Goal: Task Accomplishment & Management: Use online tool/utility

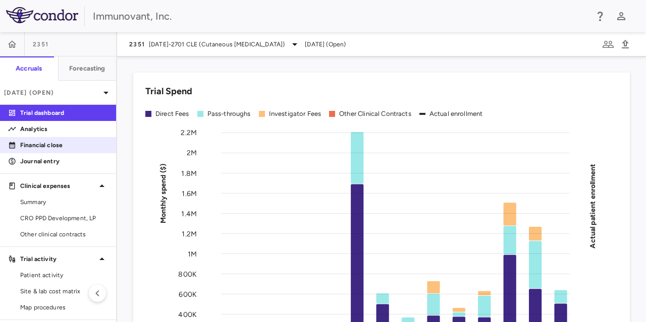
click at [47, 145] on p "Financial close" at bounding box center [64, 145] width 88 height 9
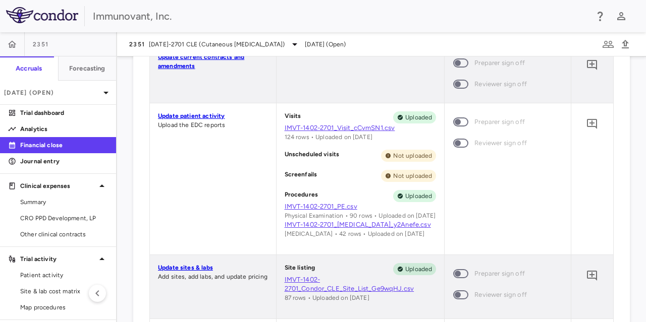
scroll to position [881, 0]
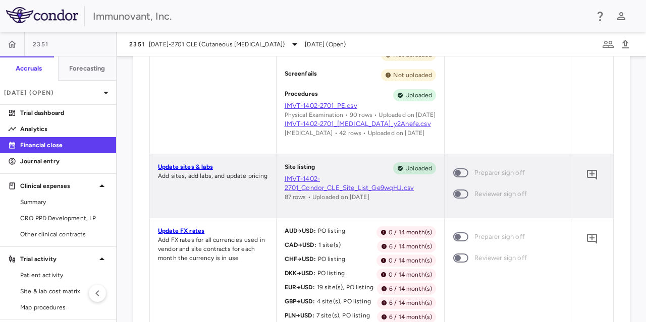
click at [193, 171] on link "Update sites & labs" at bounding box center [185, 167] width 55 height 7
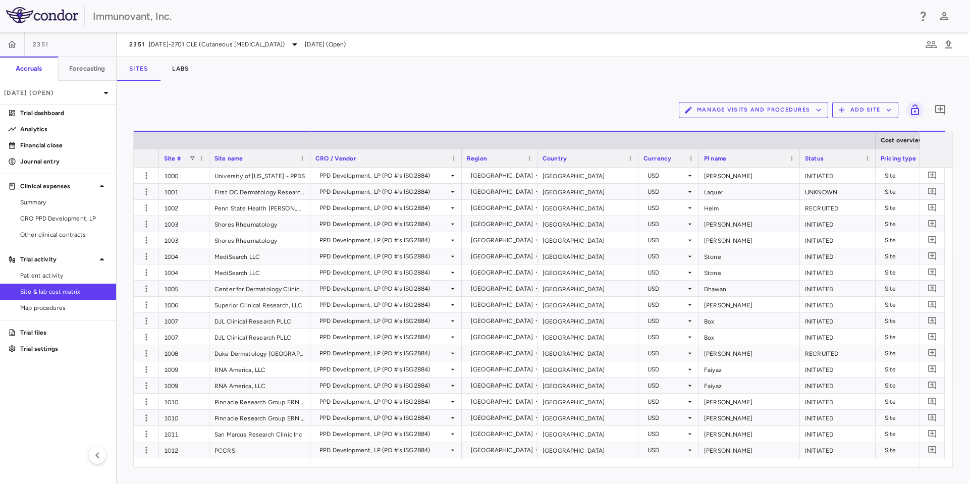
drag, startPoint x: 640, startPoint y: 1, endPoint x: 392, endPoint y: 64, distance: 256.8
click at [392, 64] on div "Sites Labs" at bounding box center [543, 69] width 852 height 24
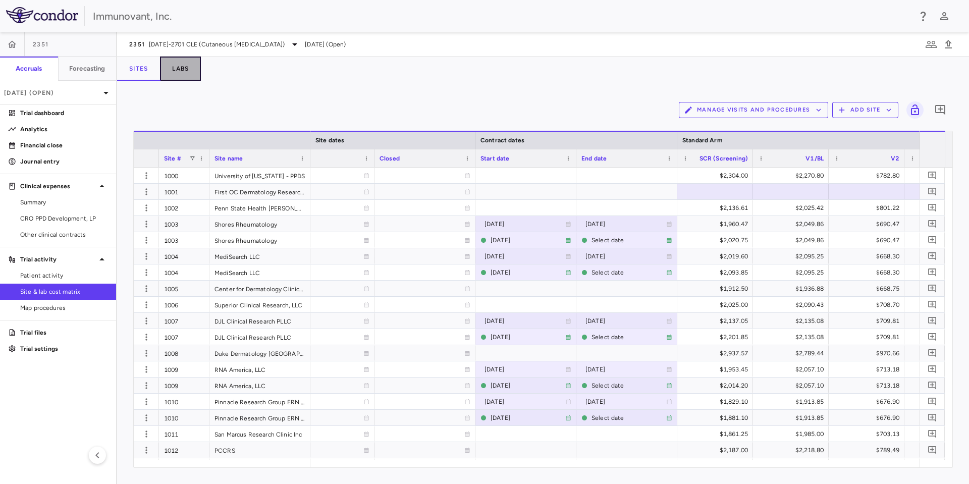
click at [183, 70] on button "Labs" at bounding box center [180, 69] width 41 height 24
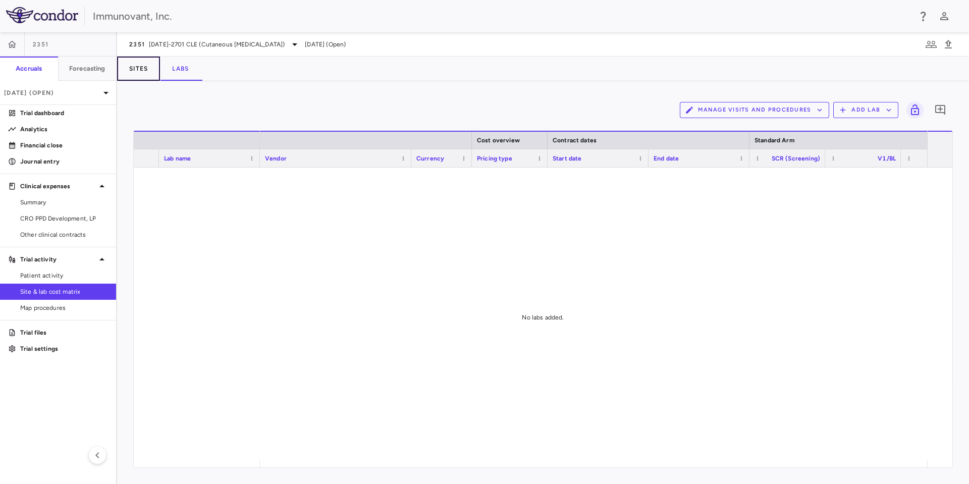
click at [142, 69] on button "Sites" at bounding box center [138, 69] width 43 height 24
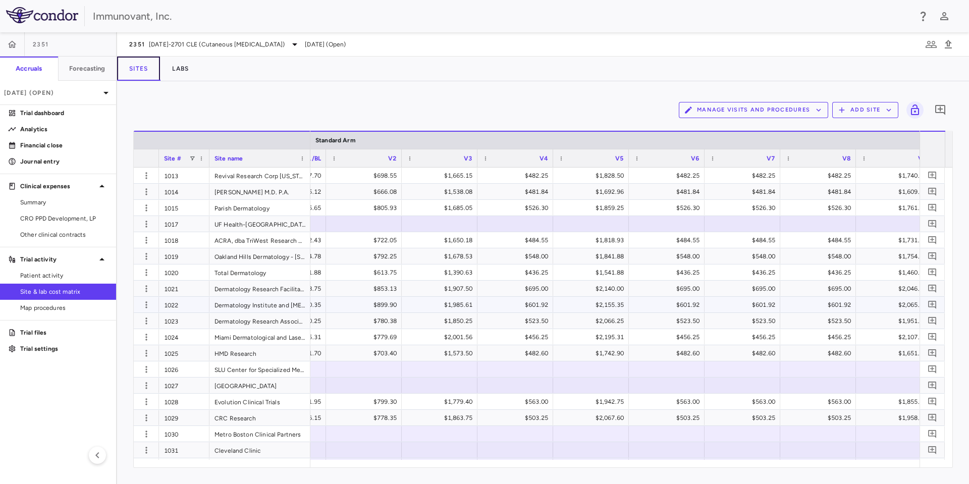
scroll to position [379, 0]
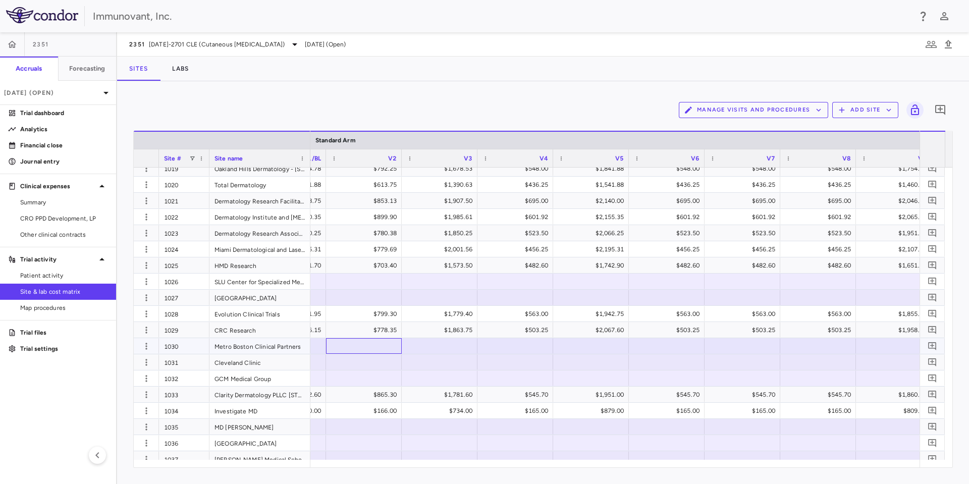
click at [354, 322] on div at bounding box center [364, 346] width 66 height 15
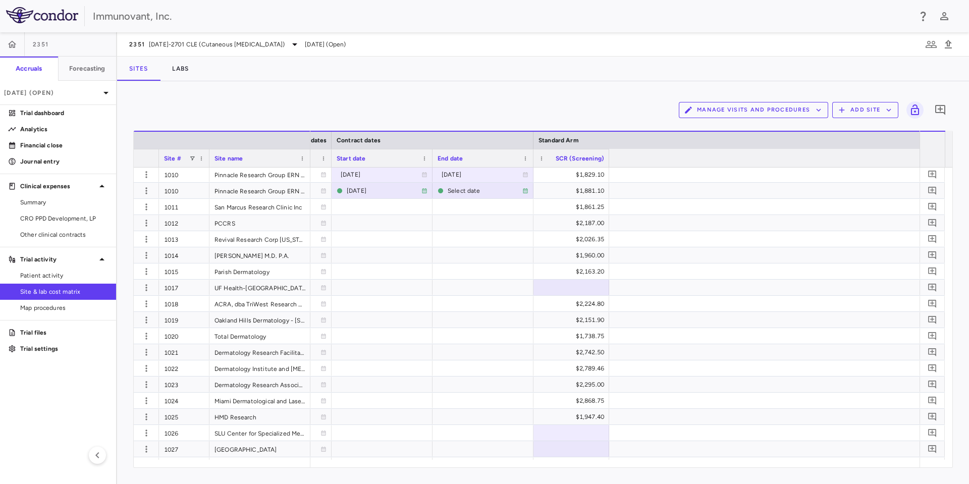
scroll to position [0, 370]
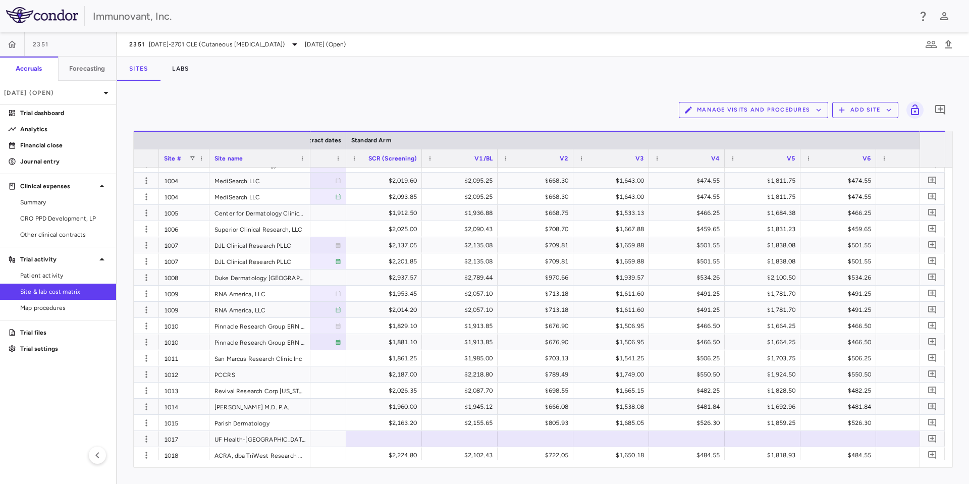
click at [623, 103] on div "Manage Visits and Procedures Add Site 0" at bounding box center [543, 109] width 820 height 25
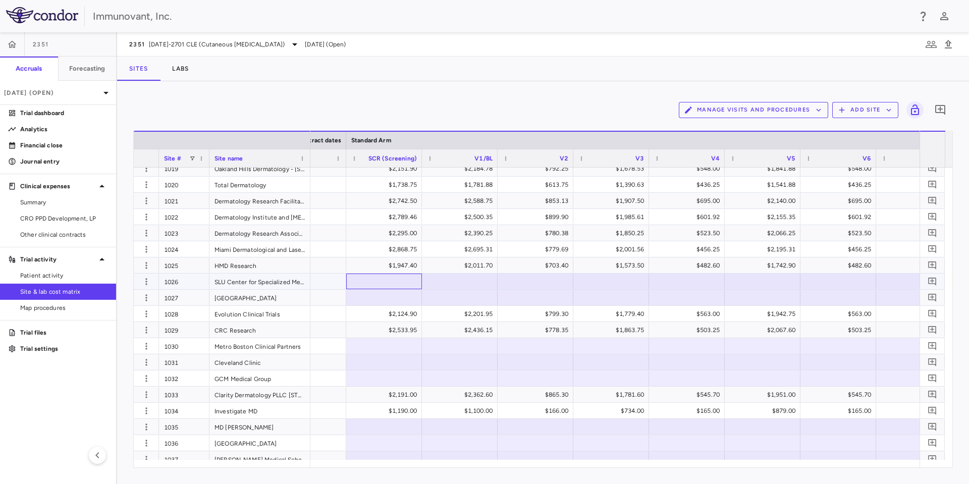
click at [383, 283] on div at bounding box center [384, 281] width 66 height 15
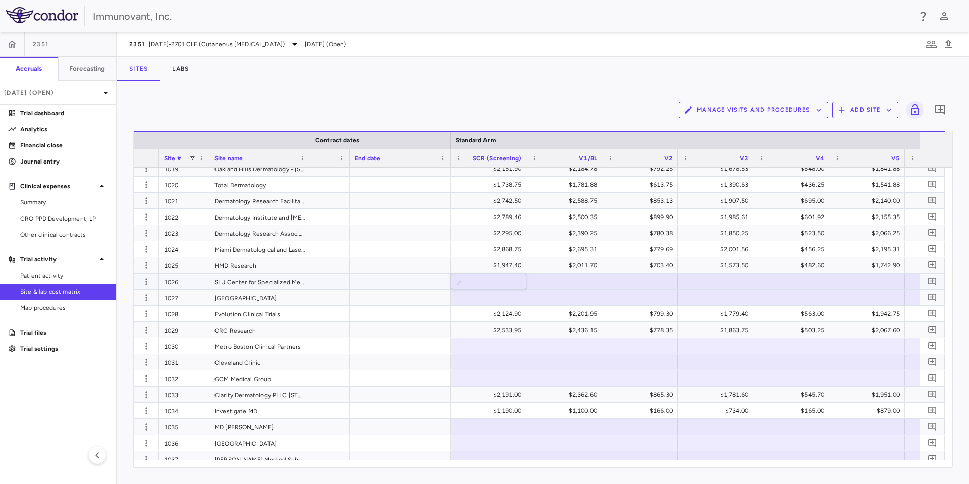
click at [469, 281] on input "text" at bounding box center [496, 282] width 60 height 17
paste input "**********"
type input "**********"
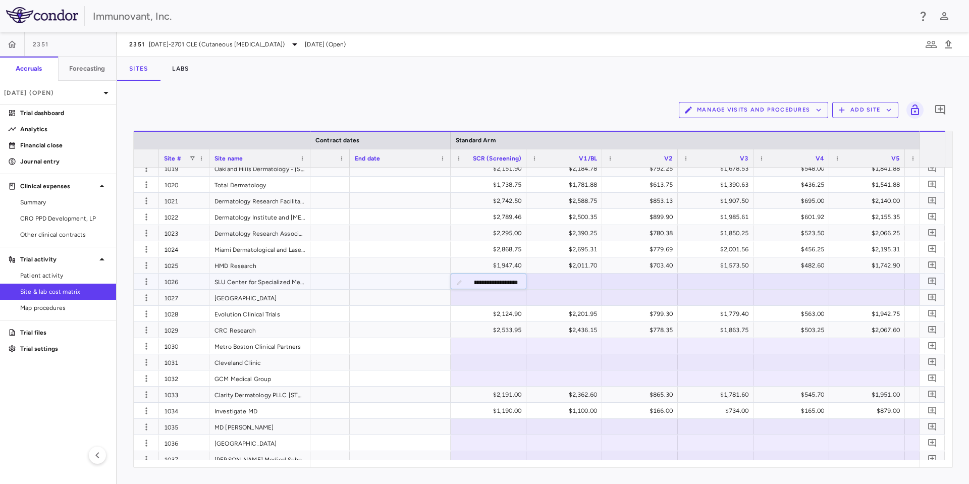
click at [509, 282] on input "**********" at bounding box center [496, 282] width 60 height 17
click at [507, 283] on input "**********" at bounding box center [496, 282] width 60 height 17
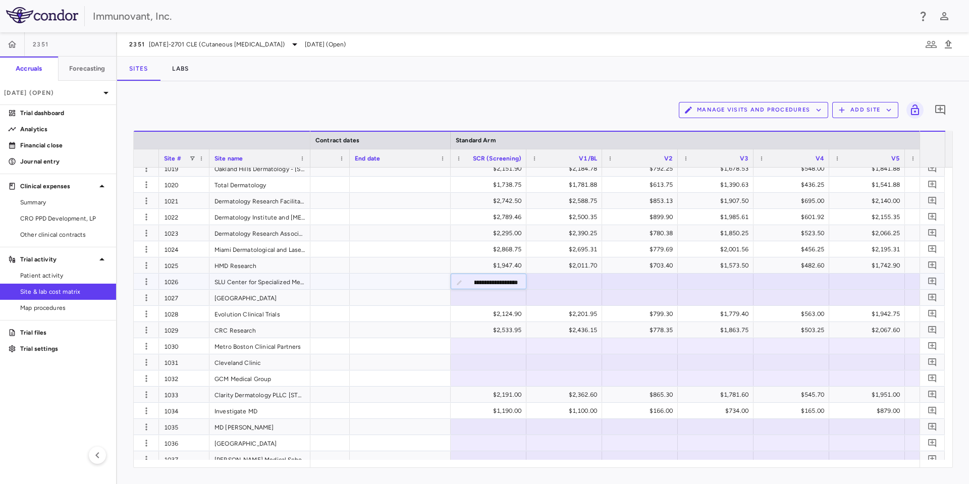
type input "**********"
click at [513, 280] on input "**********" at bounding box center [496, 282] width 60 height 17
drag, startPoint x: 514, startPoint y: 283, endPoint x: 352, endPoint y: 242, distance: 167.1
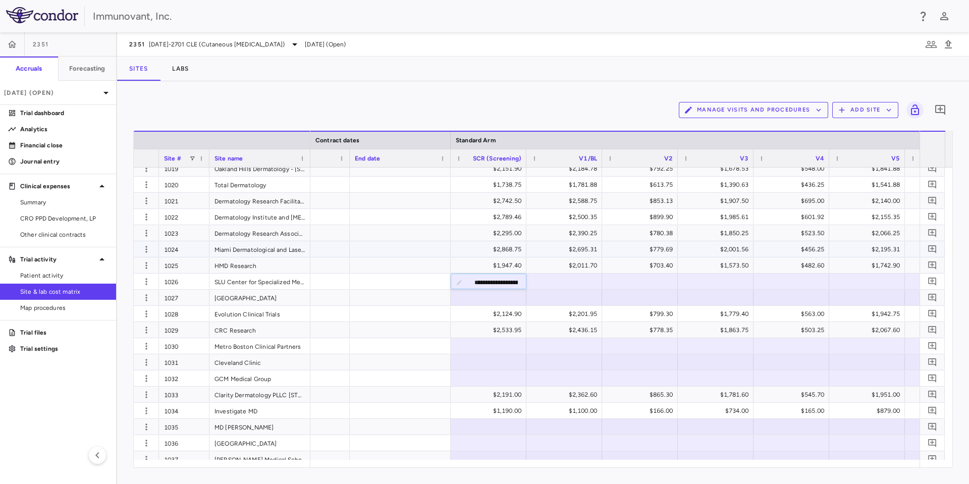
click at [504, 278] on div at bounding box center [489, 281] width 66 height 15
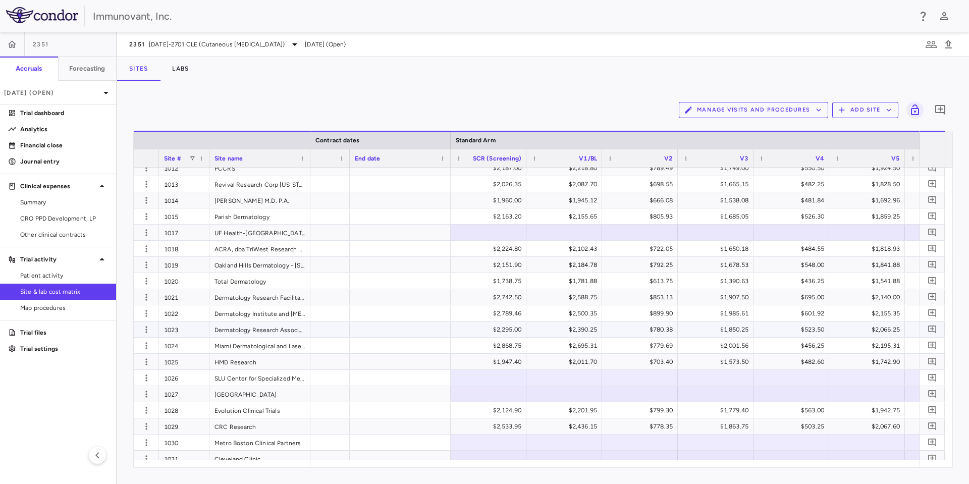
scroll to position [336, 0]
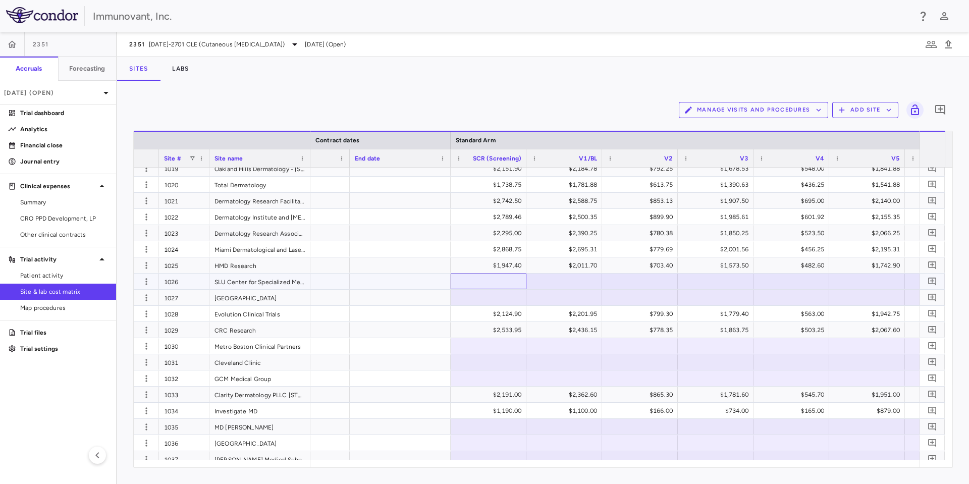
click at [497, 278] on div at bounding box center [489, 281] width 66 height 15
drag, startPoint x: 552, startPoint y: 280, endPoint x: 607, endPoint y: 269, distance: 56.5
click at [552, 280] on div at bounding box center [564, 281] width 66 height 15
drag, startPoint x: 623, startPoint y: 282, endPoint x: 657, endPoint y: 280, distance: 33.9
click at [624, 281] on div at bounding box center [640, 281] width 66 height 15
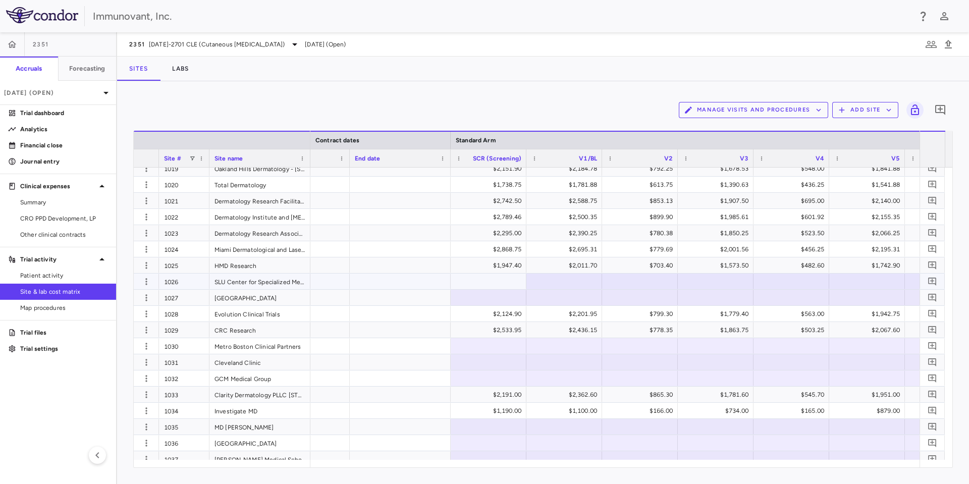
click at [645, 284] on div at bounding box center [716, 281] width 66 height 15
click at [491, 277] on div at bounding box center [489, 281] width 66 height 15
paste input "********"
type input "********"
click at [576, 286] on div at bounding box center [564, 281] width 66 height 15
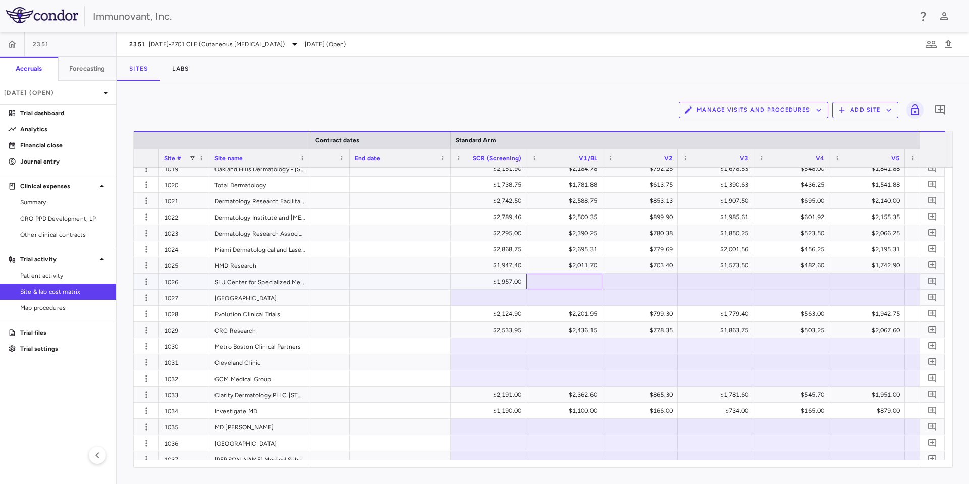
click at [564, 283] on div at bounding box center [564, 281] width 66 height 15
paste input "**********"
type input "**********"
drag, startPoint x: 567, startPoint y: 280, endPoint x: 616, endPoint y: 288, distance: 49.0
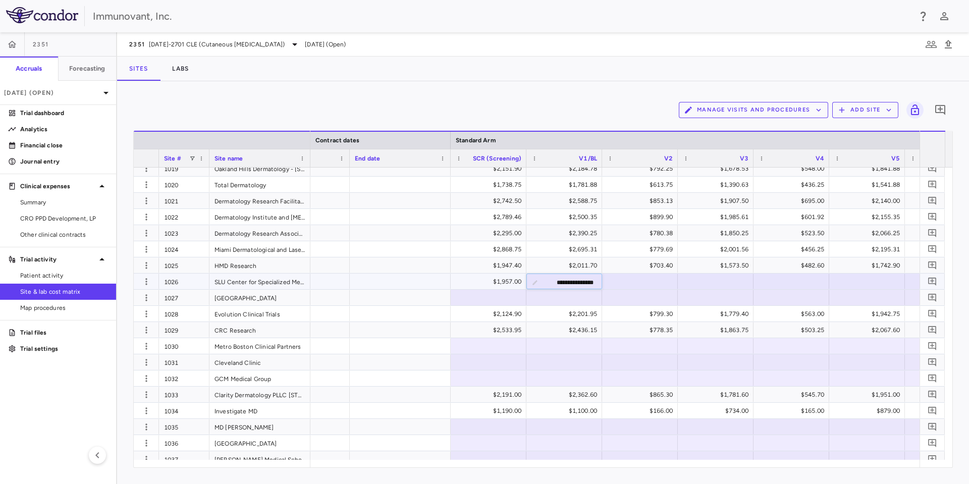
click at [577, 283] on div "1,424.00 165.00" at bounding box center [566, 282] width 62 height 16
click at [575, 285] on div at bounding box center [564, 281] width 66 height 15
click at [555, 283] on div at bounding box center [564, 281] width 66 height 15
click at [505, 285] on div "$1,957.00" at bounding box center [491, 282] width 62 height 16
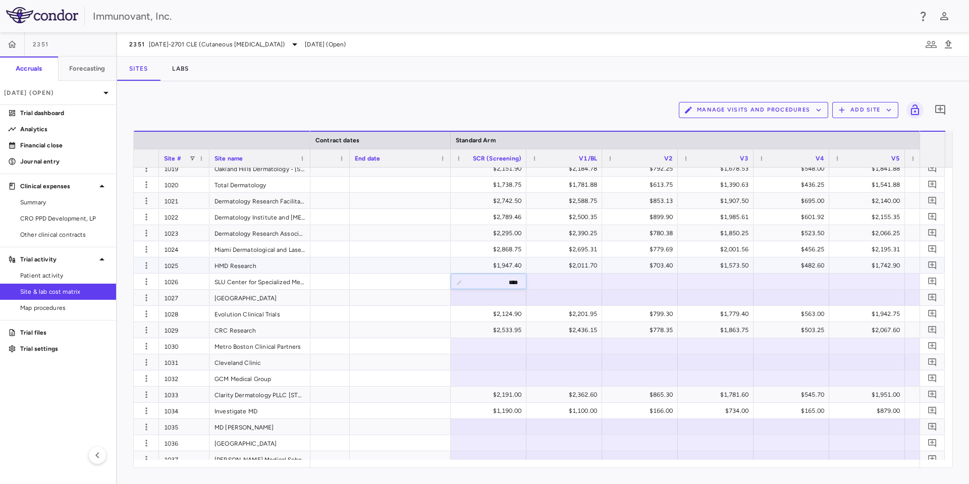
drag, startPoint x: 518, startPoint y: 283, endPoint x: 444, endPoint y: 268, distance: 75.6
click at [515, 283] on div "$1,957.00" at bounding box center [491, 282] width 62 height 16
drag, startPoint x: 519, startPoint y: 284, endPoint x: 491, endPoint y: 282, distance: 27.8
click at [491, 282] on input "****" at bounding box center [496, 282] width 60 height 17
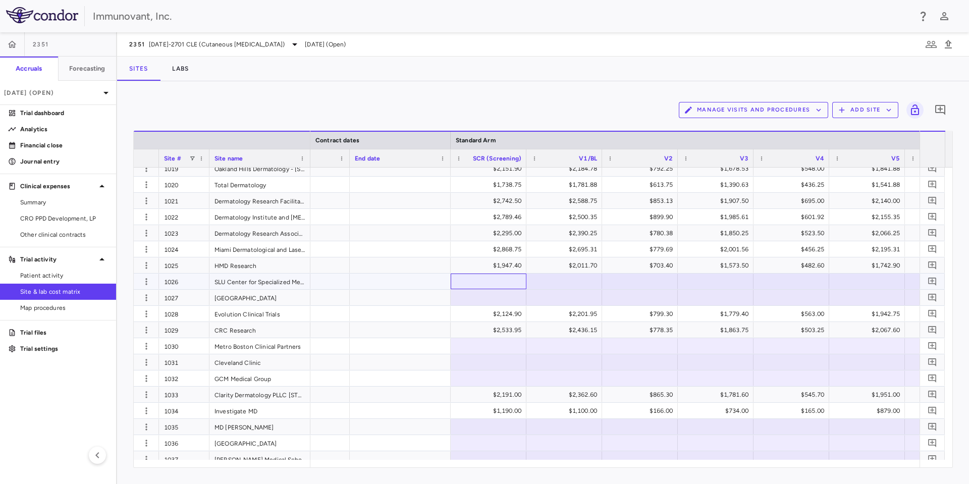
click at [516, 280] on div at bounding box center [489, 281] width 66 height 15
click at [488, 281] on div at bounding box center [489, 281] width 66 height 15
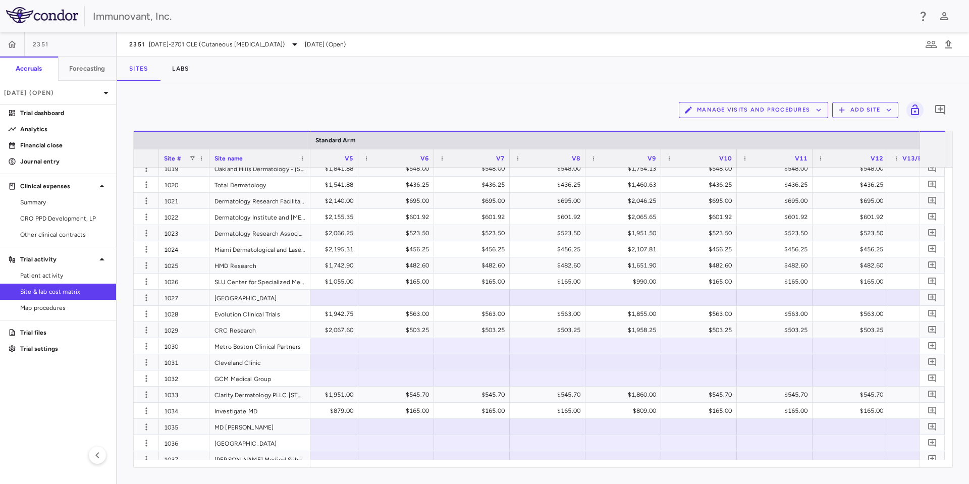
scroll to position [0, 1530]
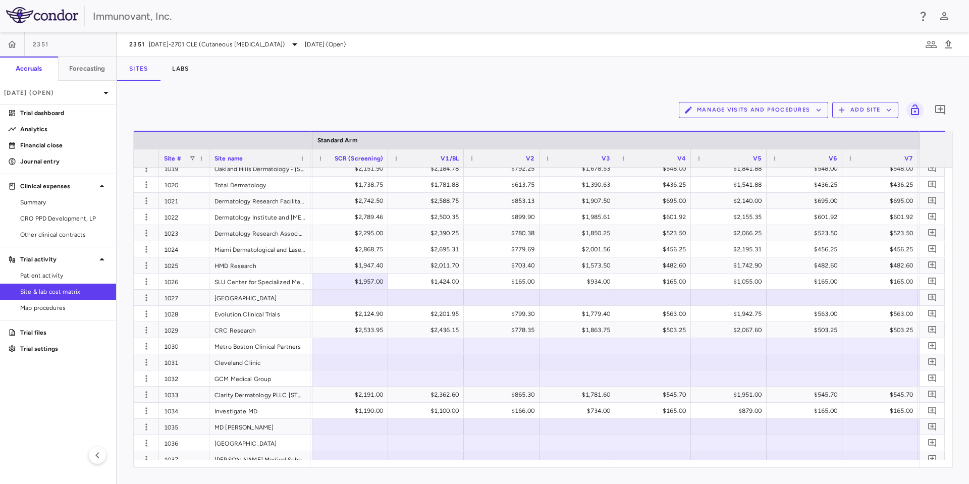
click at [645, 322] on div at bounding box center [614, 464] width 609 height 8
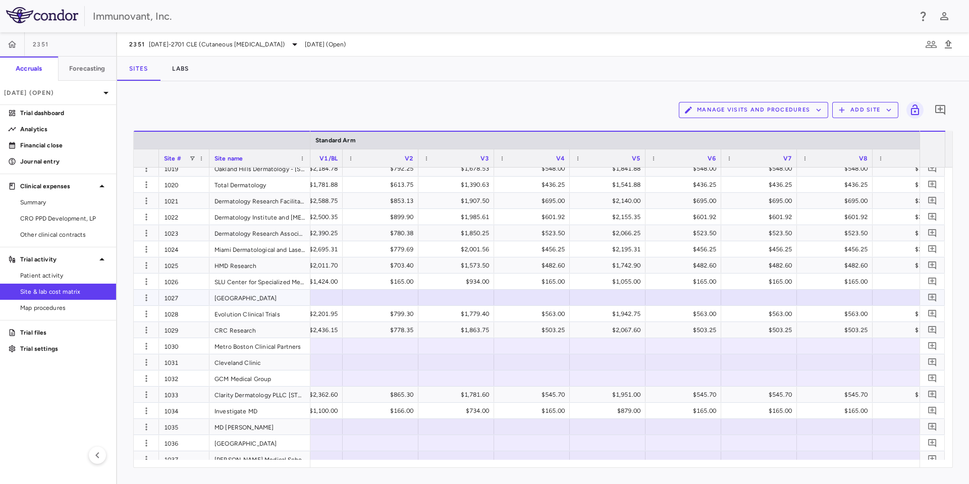
click at [353, 302] on div at bounding box center [381, 297] width 66 height 15
click at [361, 322] on div "$778.35" at bounding box center [383, 330] width 62 height 16
drag, startPoint x: 454, startPoint y: 458, endPoint x: 440, endPoint y: 458, distance: 13.6
click at [440, 322] on div at bounding box center [456, 459] width 66 height 15
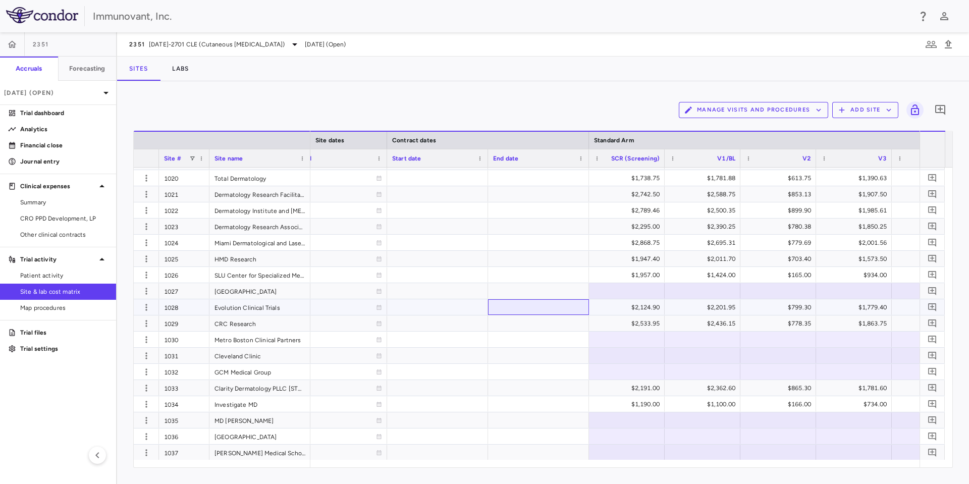
click at [545, 310] on div at bounding box center [538, 307] width 101 height 16
drag, startPoint x: 433, startPoint y: 455, endPoint x: 368, endPoint y: 446, distance: 65.8
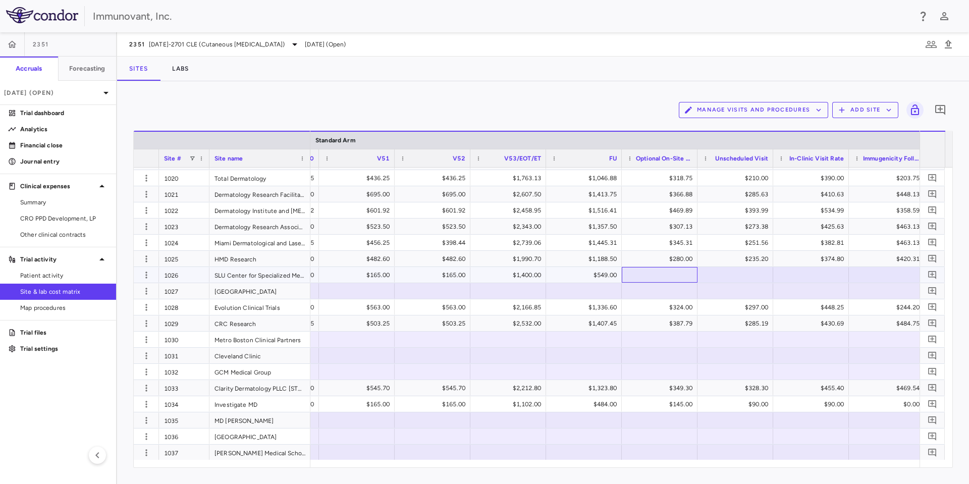
click at [645, 270] on div at bounding box center [660, 274] width 66 height 15
paste input "******"
type input "******"
click at [645, 275] on div at bounding box center [736, 274] width 66 height 15
type input "*****"
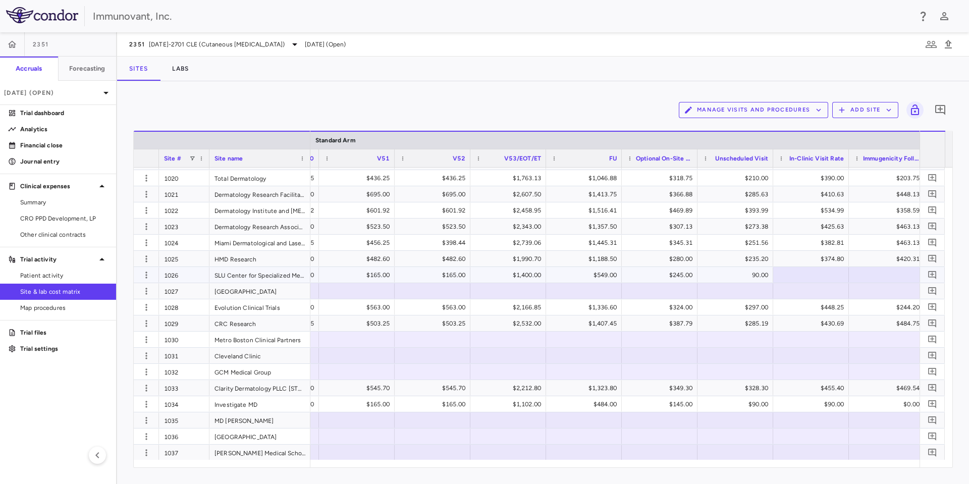
click at [645, 274] on div at bounding box center [811, 274] width 66 height 15
type input "*****"
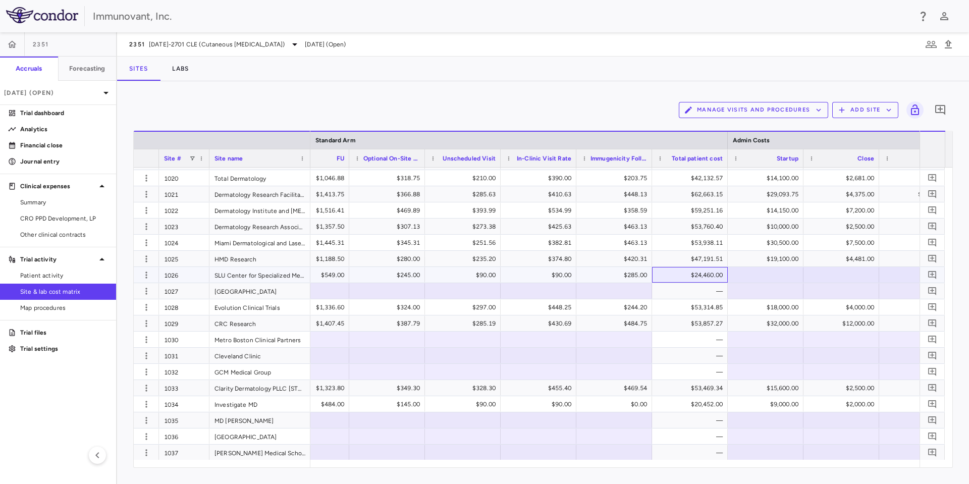
click at [645, 273] on div "$24,460.00" at bounding box center [692, 275] width 62 height 16
click at [645, 255] on div "$47,191.51" at bounding box center [692, 259] width 62 height 16
click at [645, 276] on div "$24,460.00" at bounding box center [692, 275] width 62 height 16
click at [645, 279] on div "$24,460.00" at bounding box center [692, 275] width 62 height 16
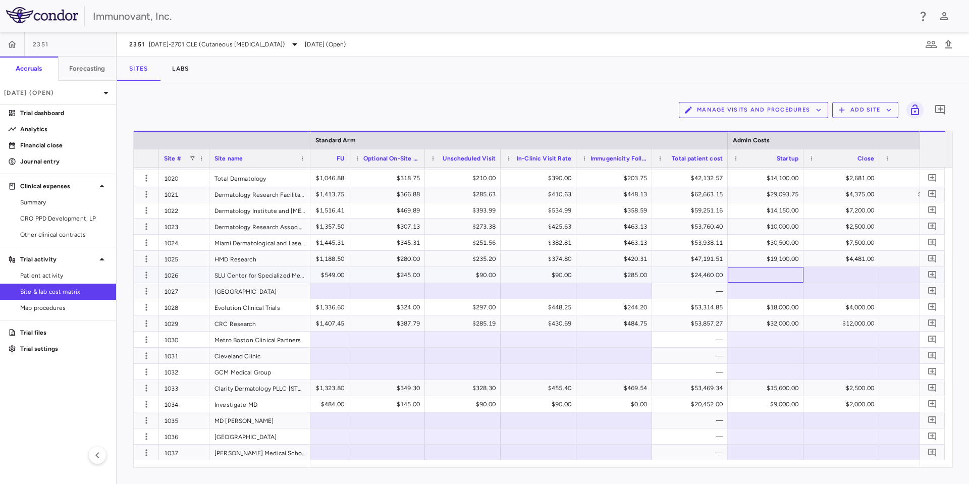
click at [645, 278] on div at bounding box center [766, 274] width 66 height 15
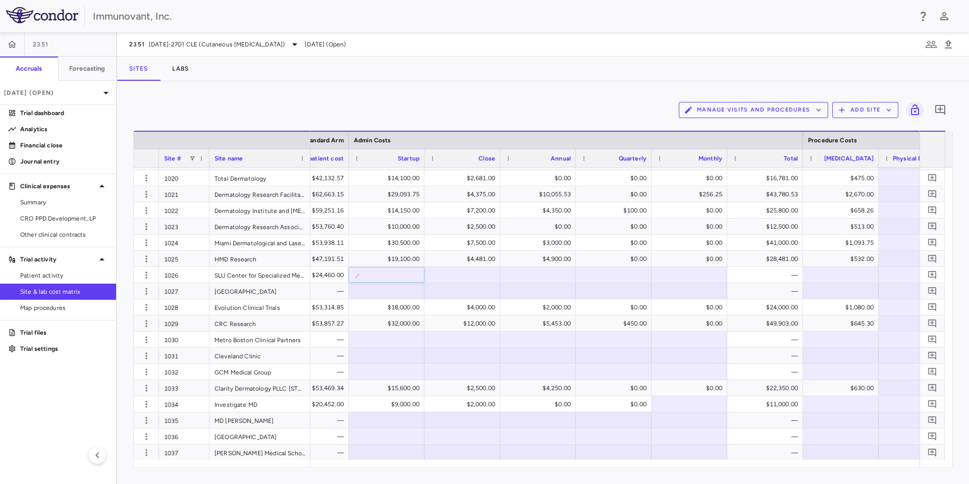
scroll to position [0, 5567]
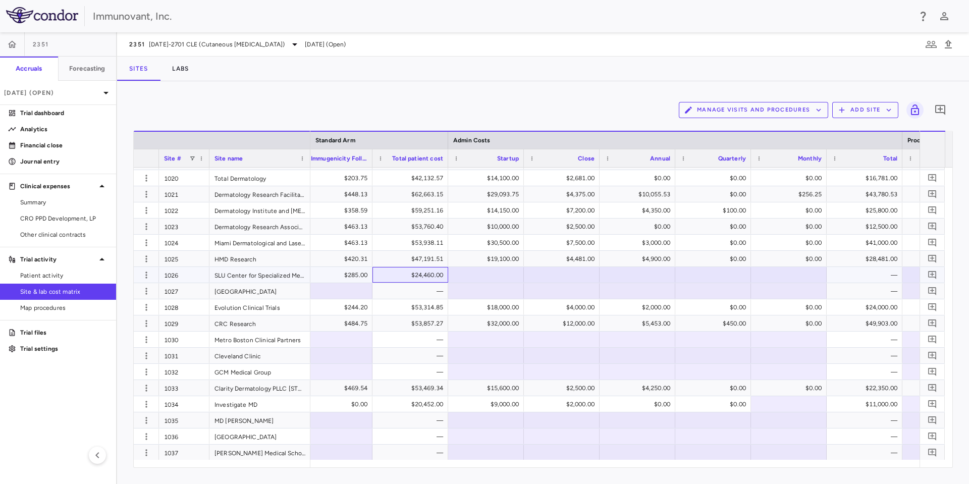
click at [431, 279] on div "$24,460.00" at bounding box center [413, 275] width 62 height 16
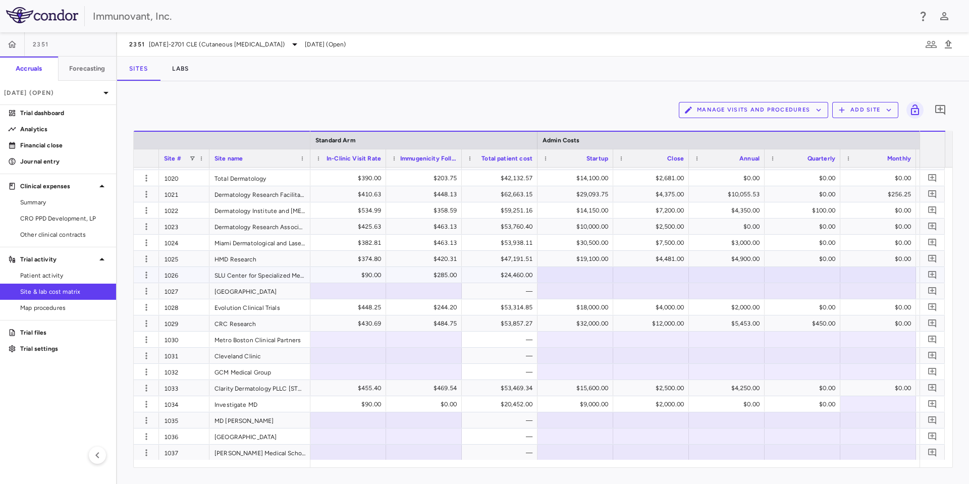
scroll to position [0, 5385]
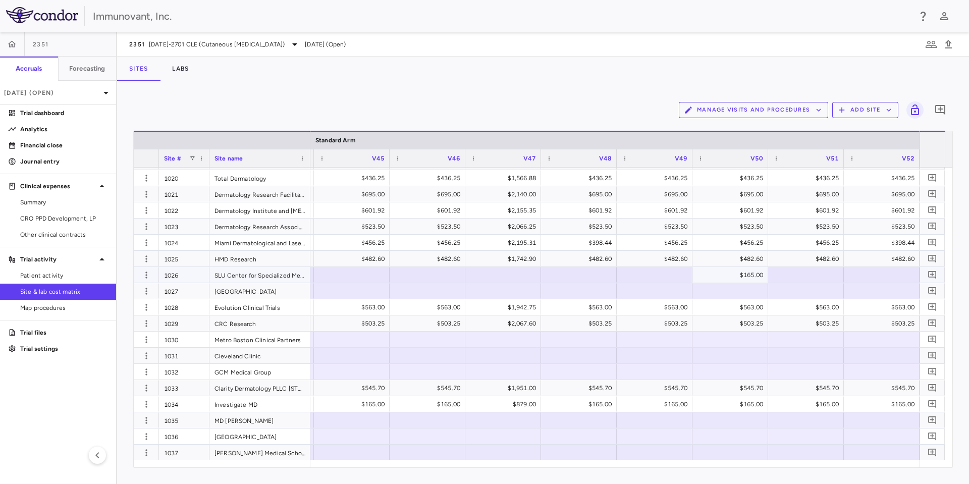
click at [742, 269] on div "$165.00" at bounding box center [733, 275] width 62 height 16
click at [812, 298] on div at bounding box center [806, 291] width 66 height 15
click at [766, 273] on div "$165.00" at bounding box center [730, 275] width 76 height 16
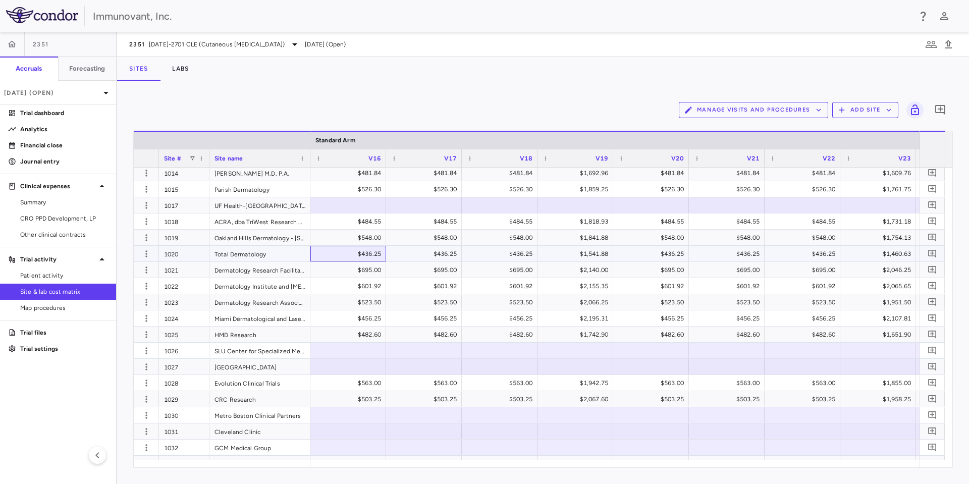
click at [354, 250] on div "$436.25" at bounding box center [350, 254] width 62 height 16
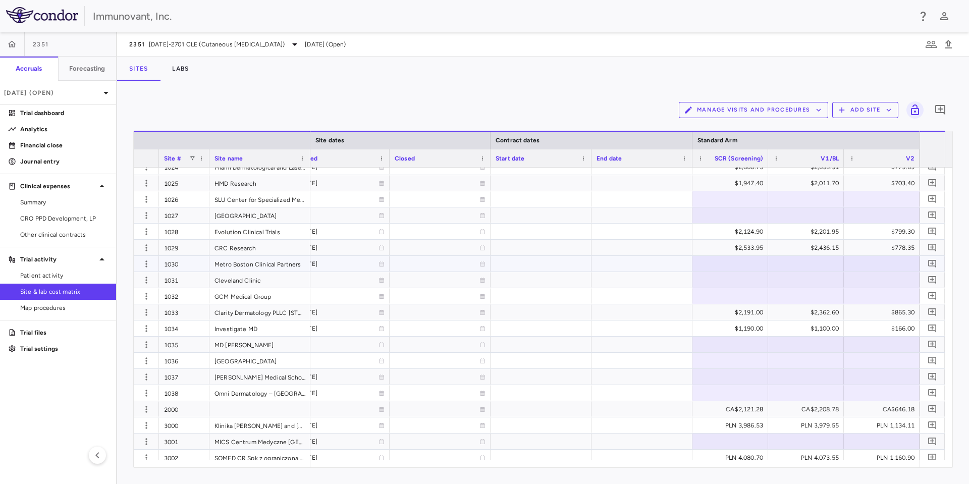
scroll to position [385, 0]
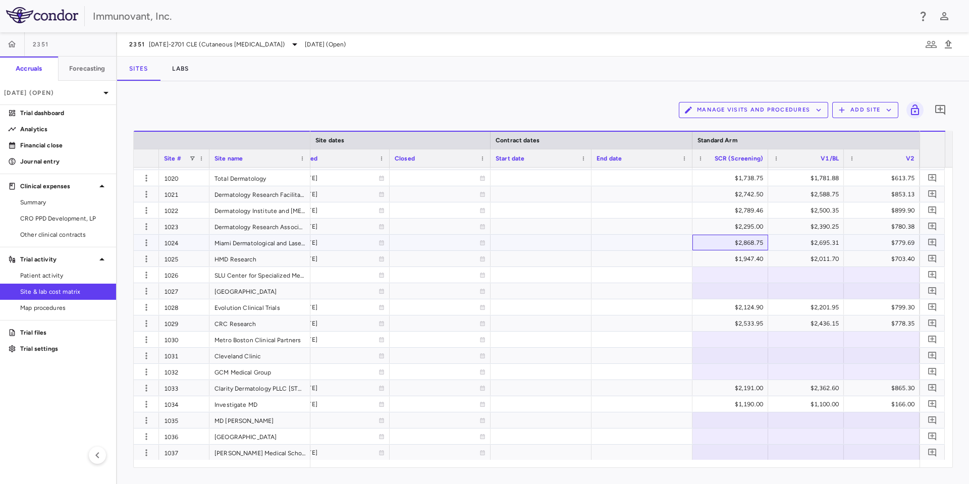
click at [756, 244] on div "$2,868.75" at bounding box center [733, 243] width 62 height 16
click at [752, 259] on div "$1,947.40" at bounding box center [733, 259] width 62 height 16
click at [753, 275] on div at bounding box center [730, 274] width 66 height 15
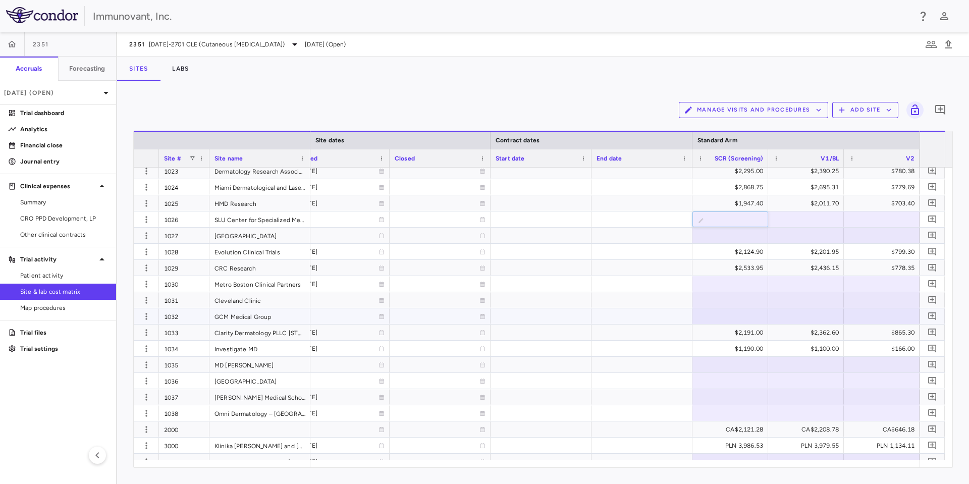
scroll to position [461, 0]
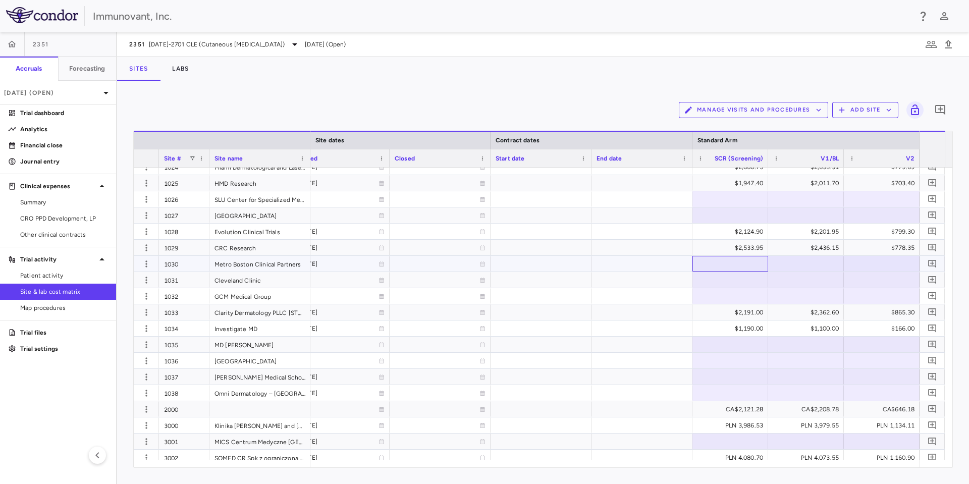
click at [749, 266] on div at bounding box center [730, 263] width 66 height 15
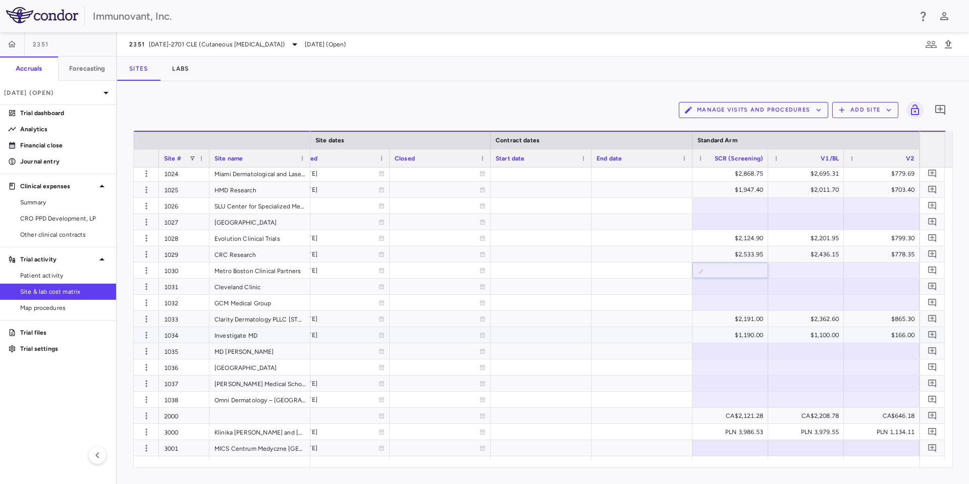
scroll to position [379, 0]
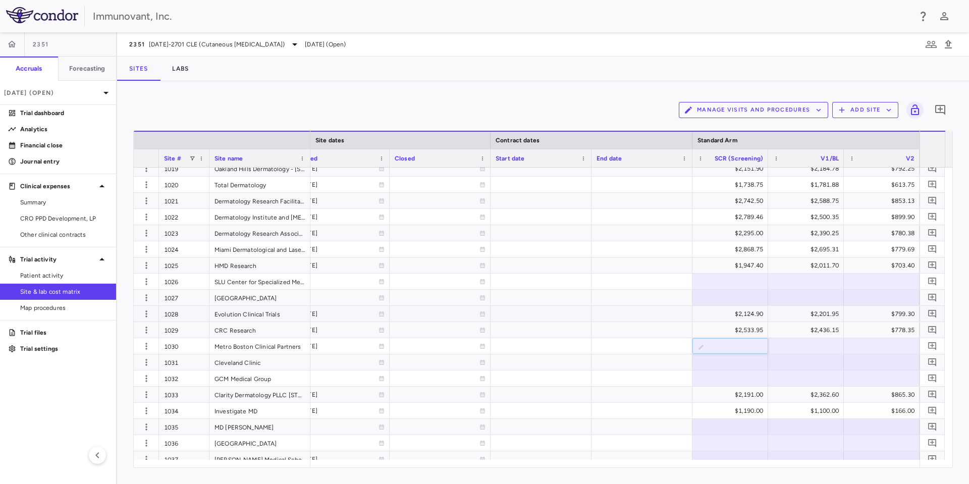
click at [709, 316] on div "$2,124.90" at bounding box center [733, 314] width 62 height 16
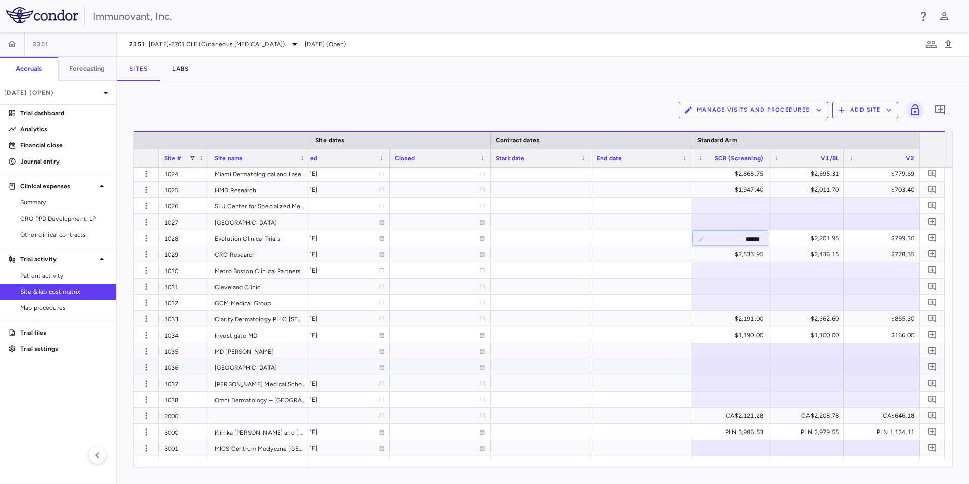
scroll to position [530, 0]
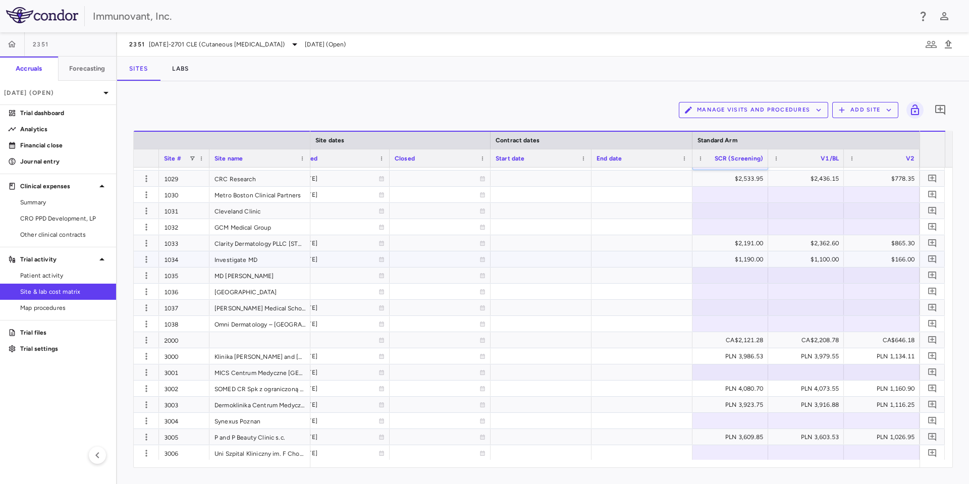
click at [719, 263] on div "$1,190.00" at bounding box center [733, 259] width 62 height 16
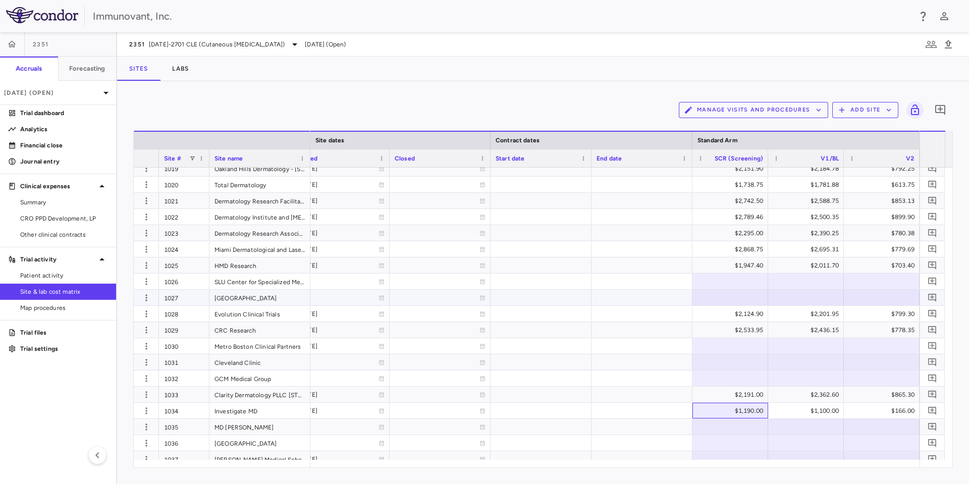
scroll to position [335, 0]
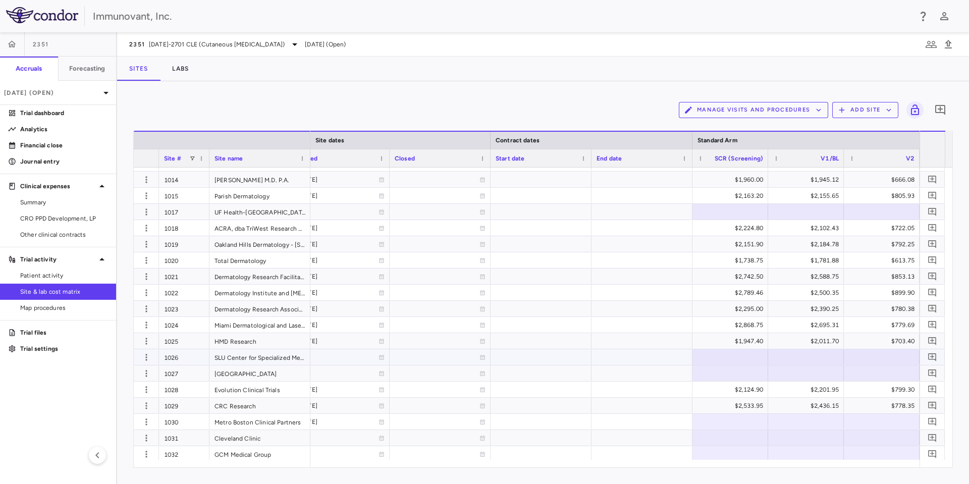
click at [733, 359] on div at bounding box center [730, 357] width 66 height 15
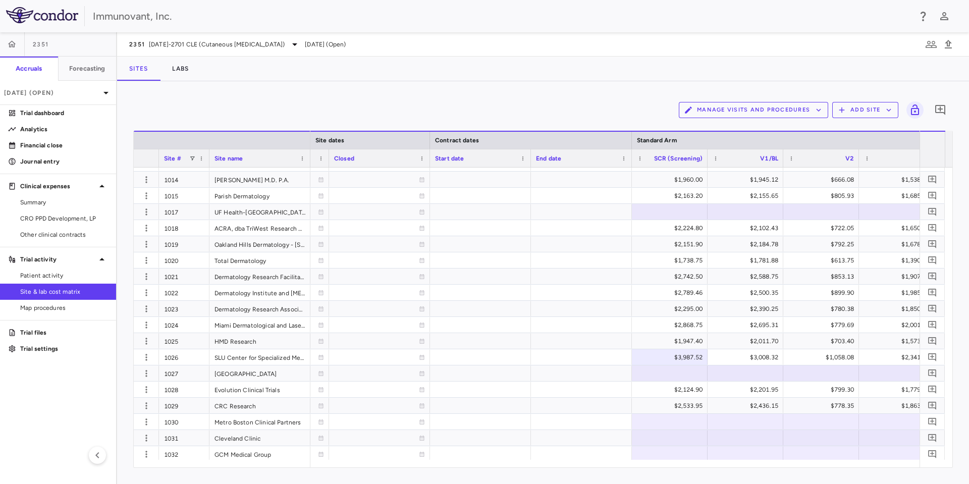
scroll to position [0, 845]
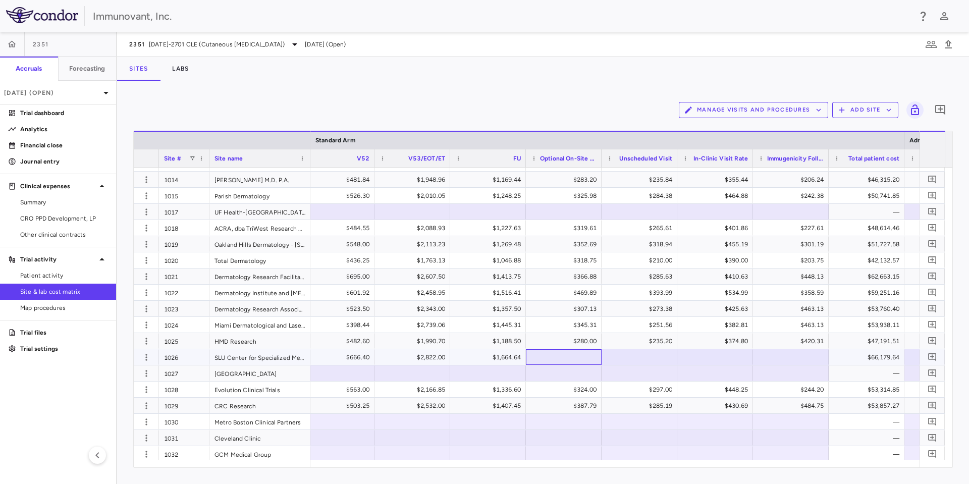
click at [543, 354] on div at bounding box center [564, 357] width 66 height 15
paste input "******"
type input "******"
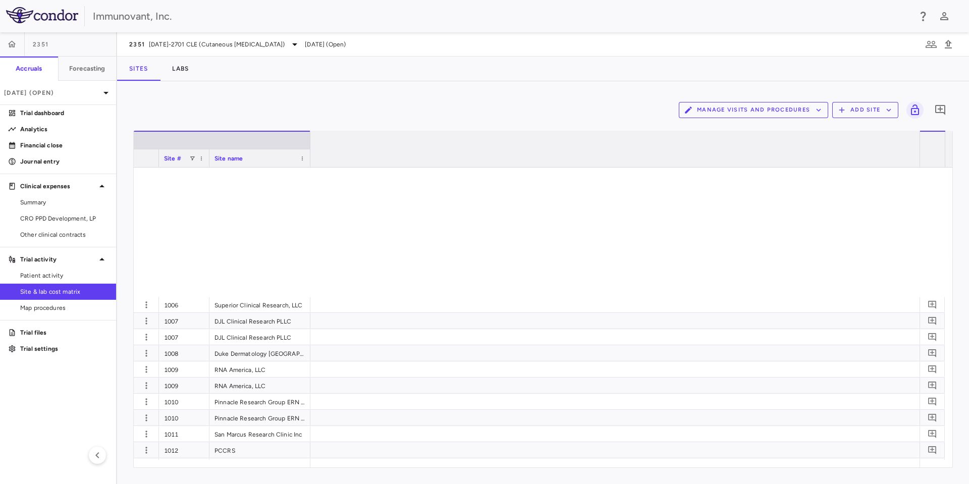
scroll to position [0, 5094]
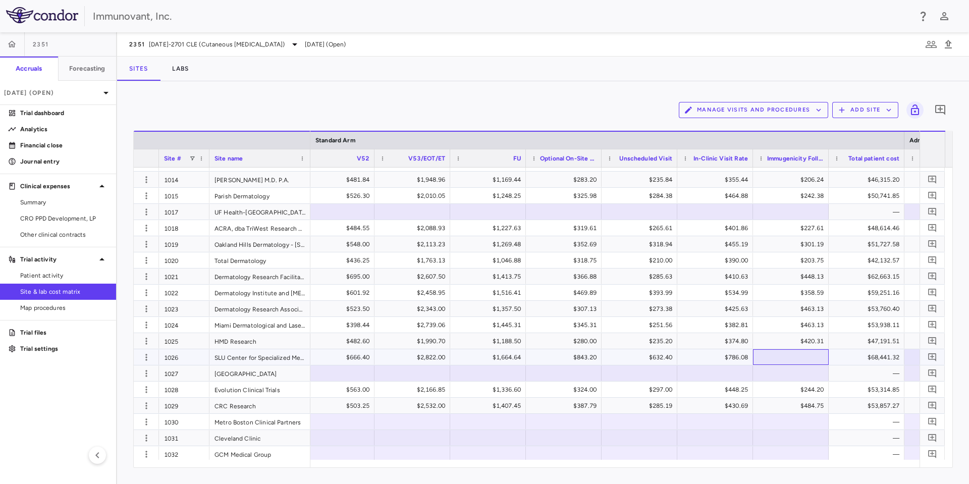
click at [777, 358] on div at bounding box center [791, 357] width 66 height 15
type input "********"
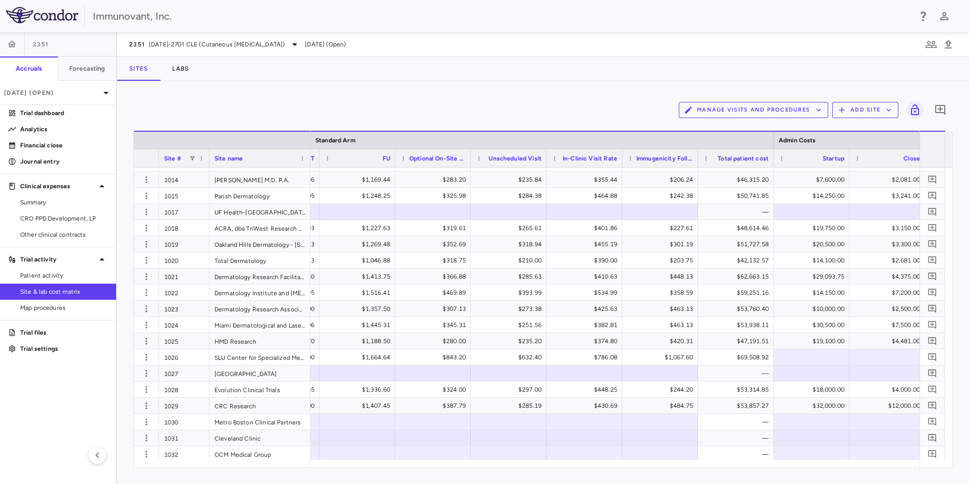
scroll to position [0, 0]
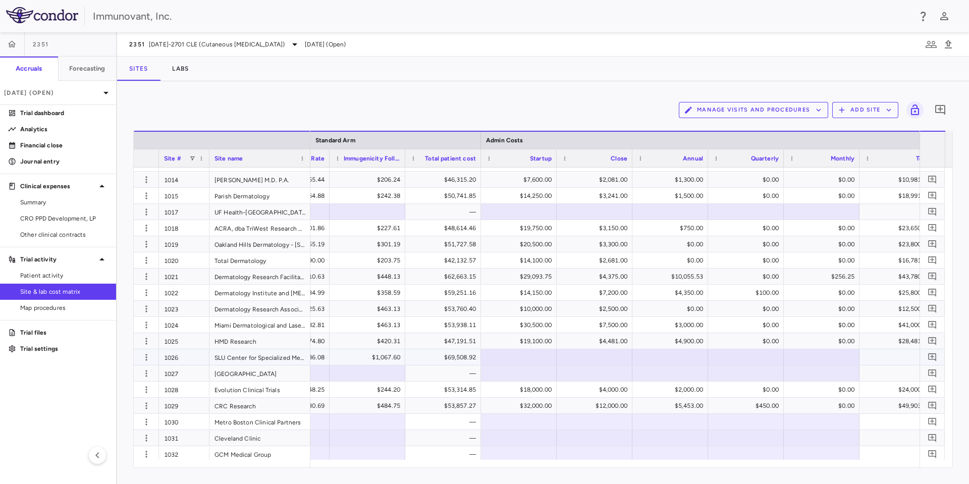
click at [512, 355] on div at bounding box center [519, 357] width 66 height 15
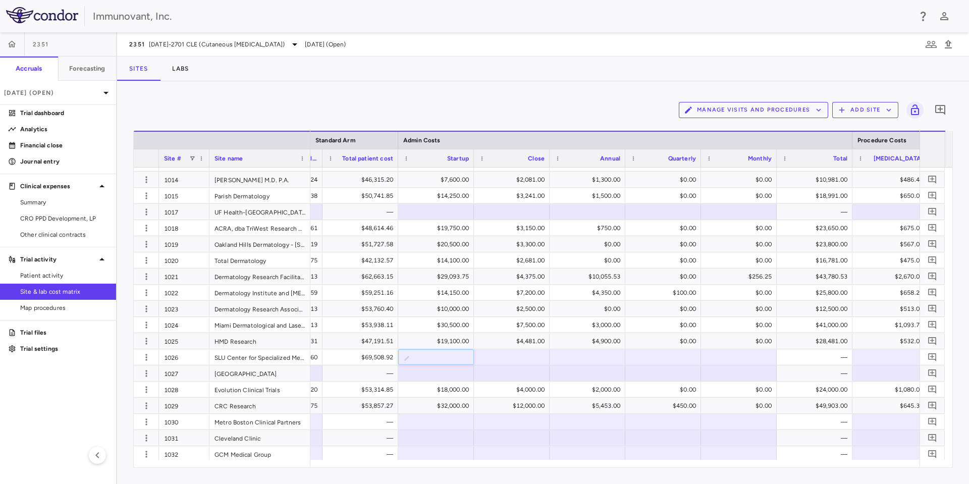
scroll to position [0, 5589]
